Goal: Information Seeking & Learning: Understand process/instructions

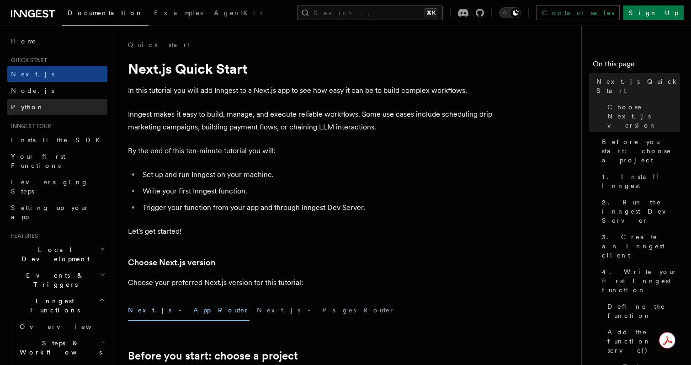
click at [70, 103] on link "Python" at bounding box center [57, 107] width 100 height 16
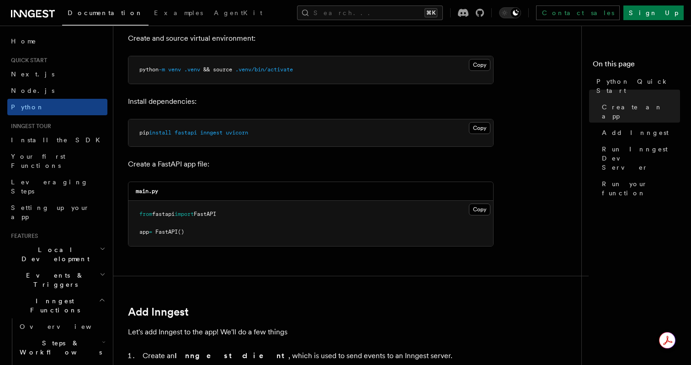
scroll to position [274, 0]
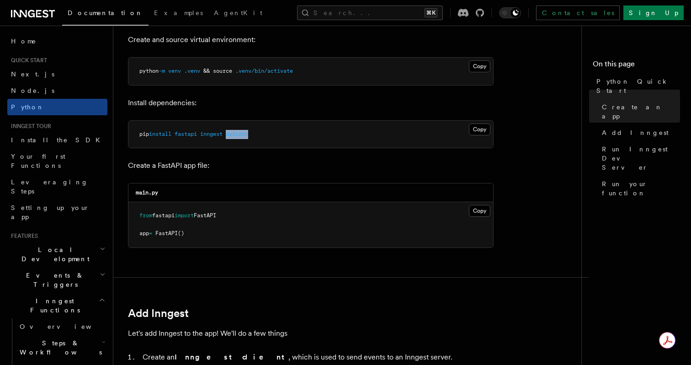
drag, startPoint x: 259, startPoint y: 134, endPoint x: 231, endPoint y: 133, distance: 27.9
click at [231, 133] on pre "pip install fastapi inngest uvicorn" at bounding box center [310, 134] width 365 height 27
click at [226, 133] on span at bounding box center [224, 134] width 3 height 6
click at [235, 134] on span "uvicorn" at bounding box center [237, 134] width 22 height 6
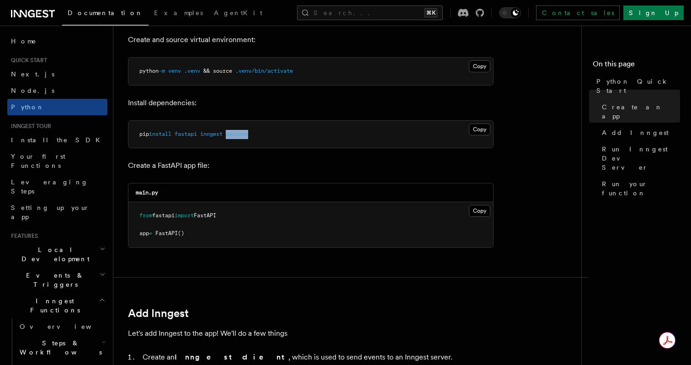
copy span "uvicorn"
click at [220, 132] on span "inngest" at bounding box center [211, 134] width 22 height 6
copy span "inngest"
click at [216, 45] on p "Create and source virtual environment:" at bounding box center [311, 39] width 366 height 13
